Goal: Complete application form

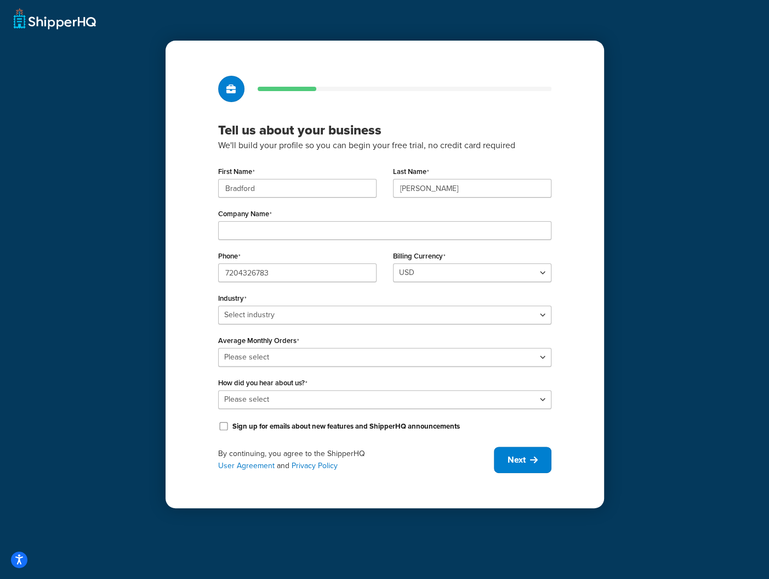
click at [627, 314] on div "Tell us about your business We'll build your profile so you can begin your free…" at bounding box center [384, 289] width 769 height 579
click at [504, 109] on div "Tell us about your business We'll build your profile so you can begin your free…" at bounding box center [385, 274] width 439 height 467
drag, startPoint x: 80, startPoint y: 200, endPoint x: 186, endPoint y: 182, distance: 108.5
click at [78, 200] on div "Tell us about your business We'll build your profile so you can begin your free…" at bounding box center [384, 289] width 769 height 579
